Goal: Task Accomplishment & Management: Complete application form

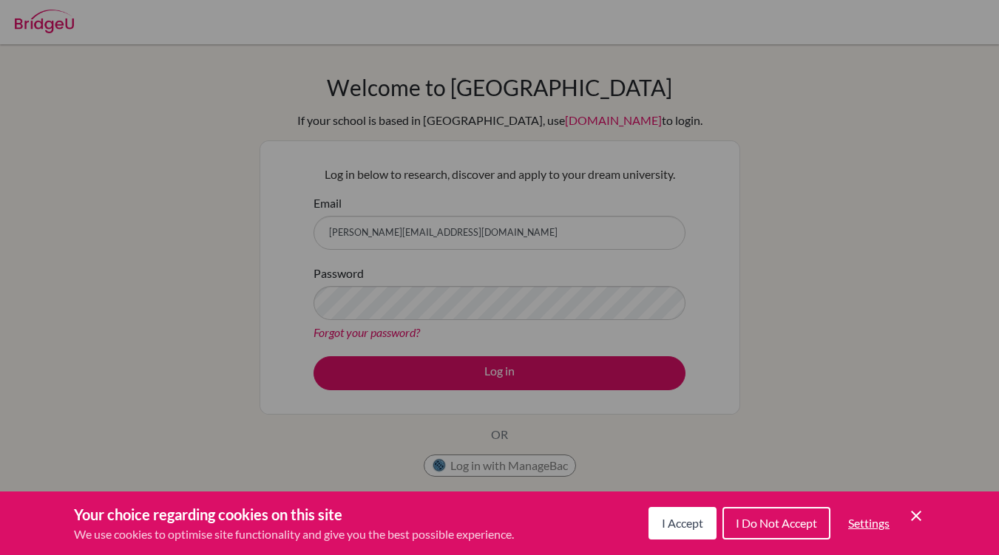
click at [673, 534] on button "I Accept" at bounding box center [682, 523] width 68 height 33
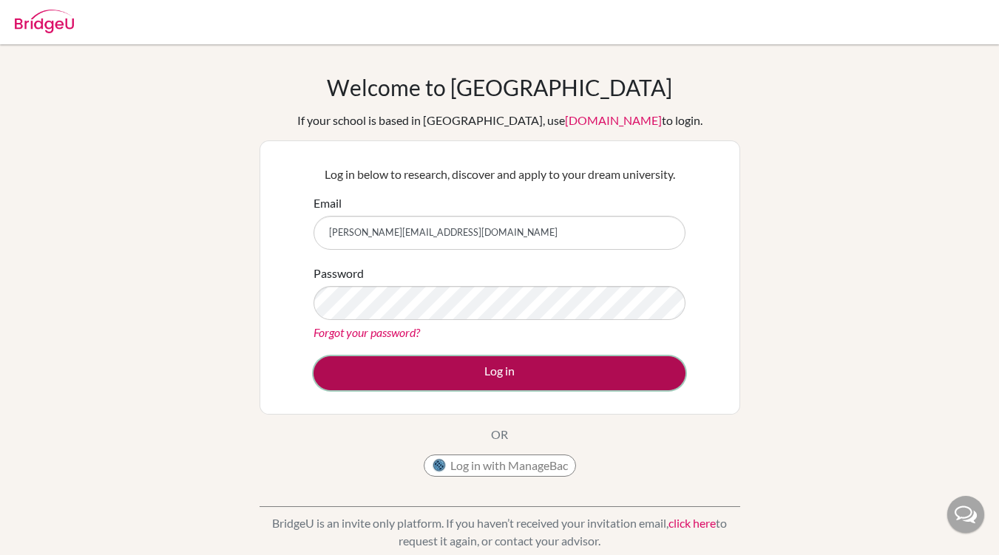
click at [494, 362] on button "Log in" at bounding box center [499, 373] width 372 height 34
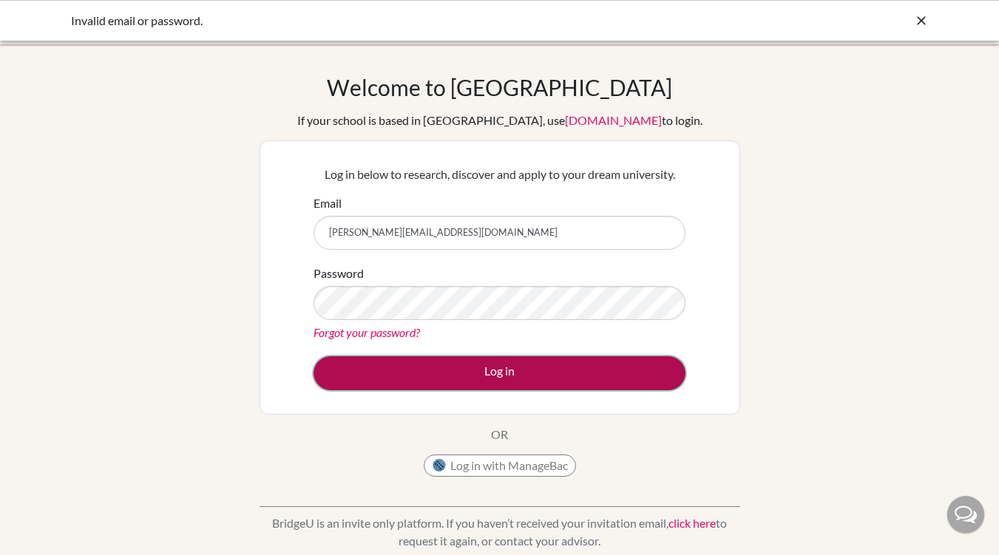
click at [505, 370] on button "Log in" at bounding box center [499, 373] width 372 height 34
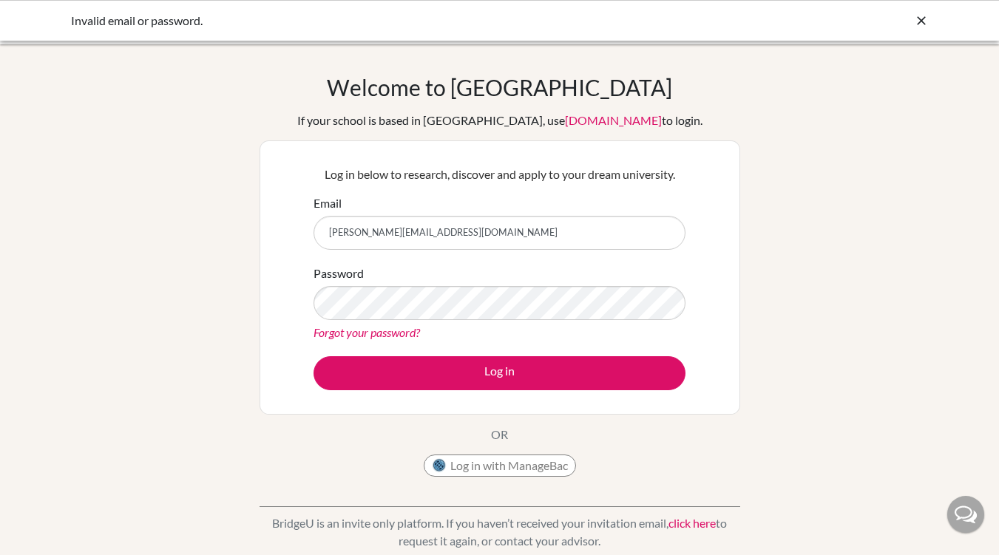
click at [592, 124] on link "[DOMAIN_NAME]" at bounding box center [613, 120] width 97 height 14
